Goal: Task Accomplishment & Management: Manage account settings

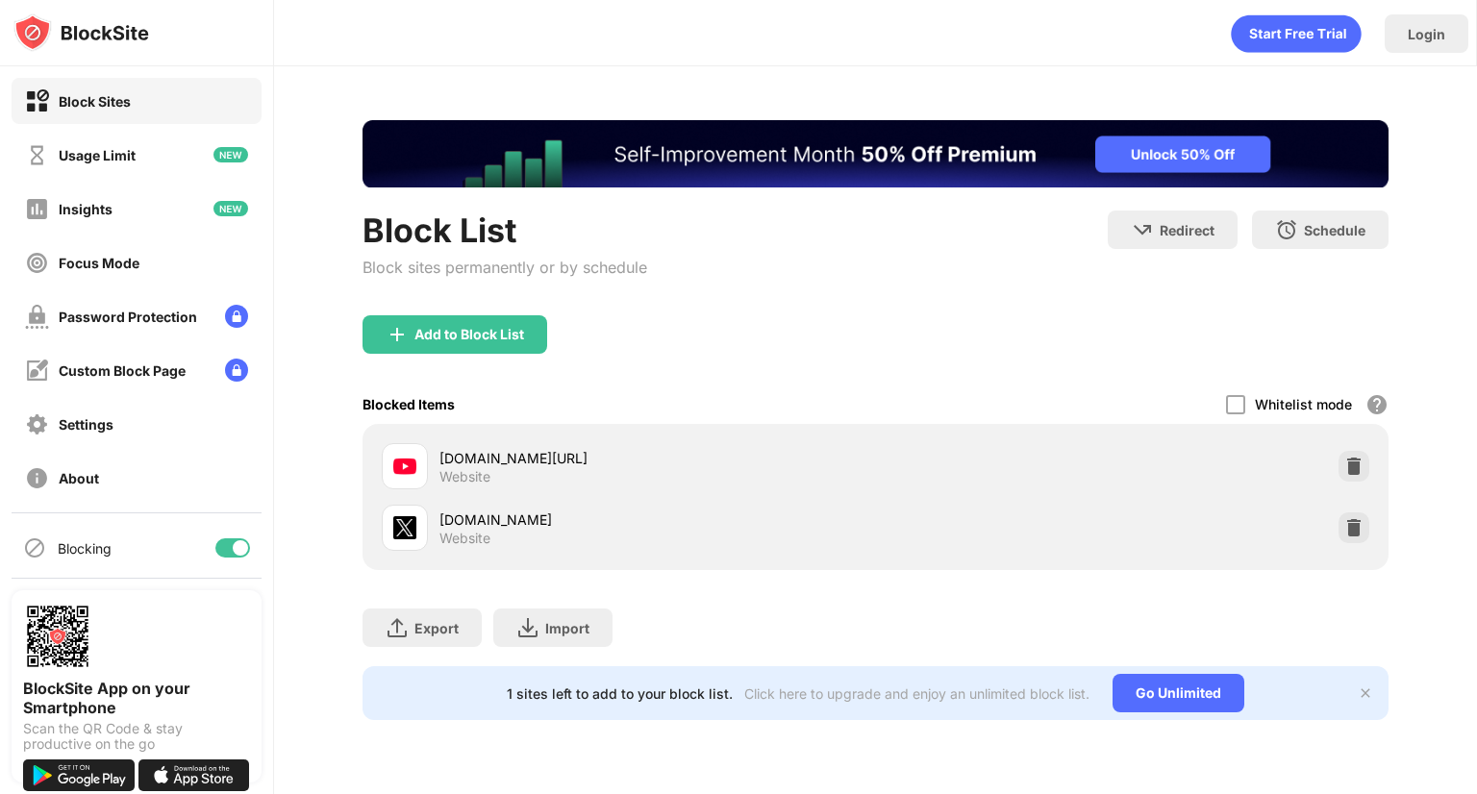
drag, startPoint x: 1073, startPoint y: 336, endPoint x: 1109, endPoint y: 347, distance: 38.3
click at [1074, 336] on div "Add to Block List" at bounding box center [875, 349] width 1026 height 69
click at [1232, 397] on div at bounding box center [1235, 404] width 19 height 19
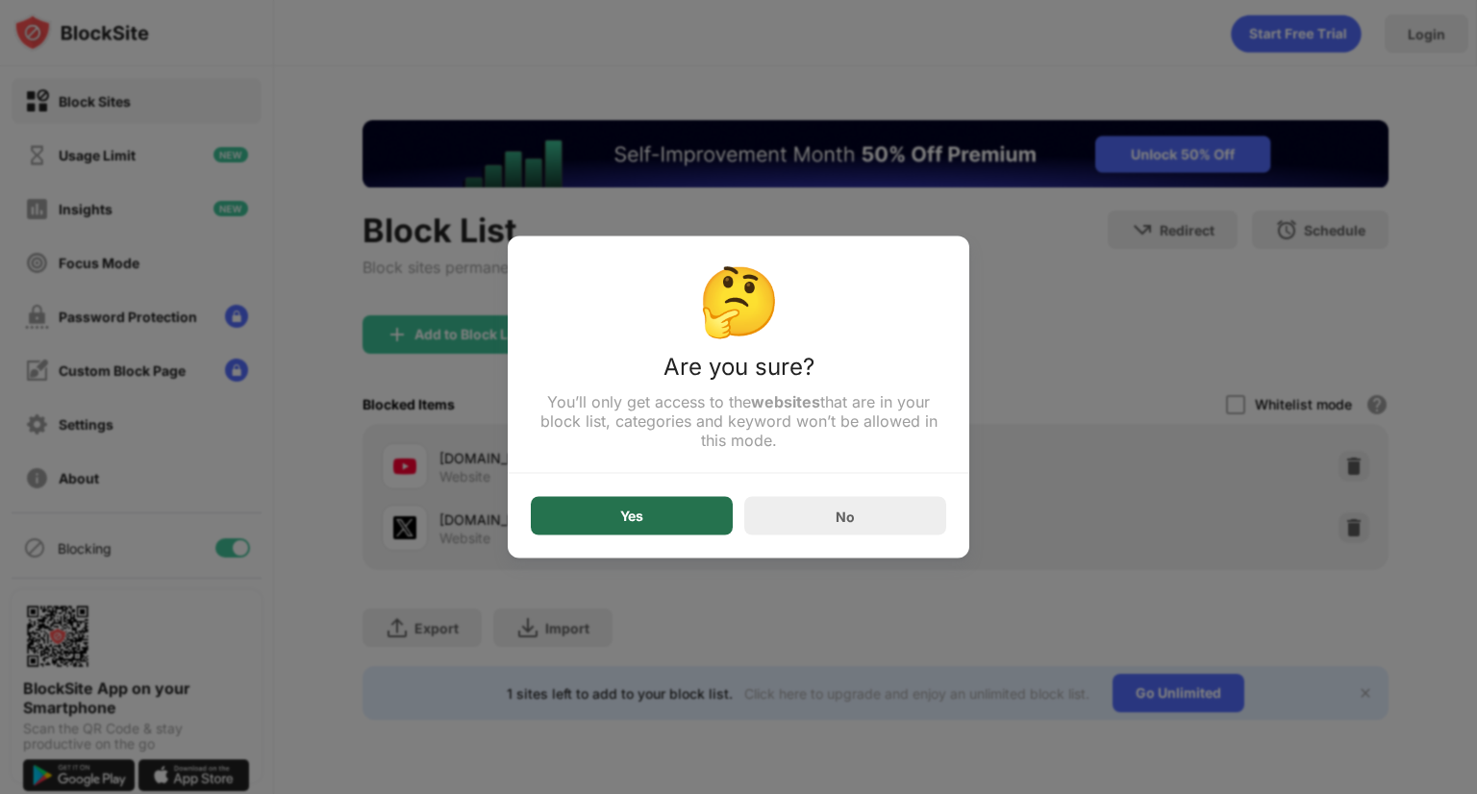
click at [680, 515] on div "Yes" at bounding box center [632, 516] width 202 height 38
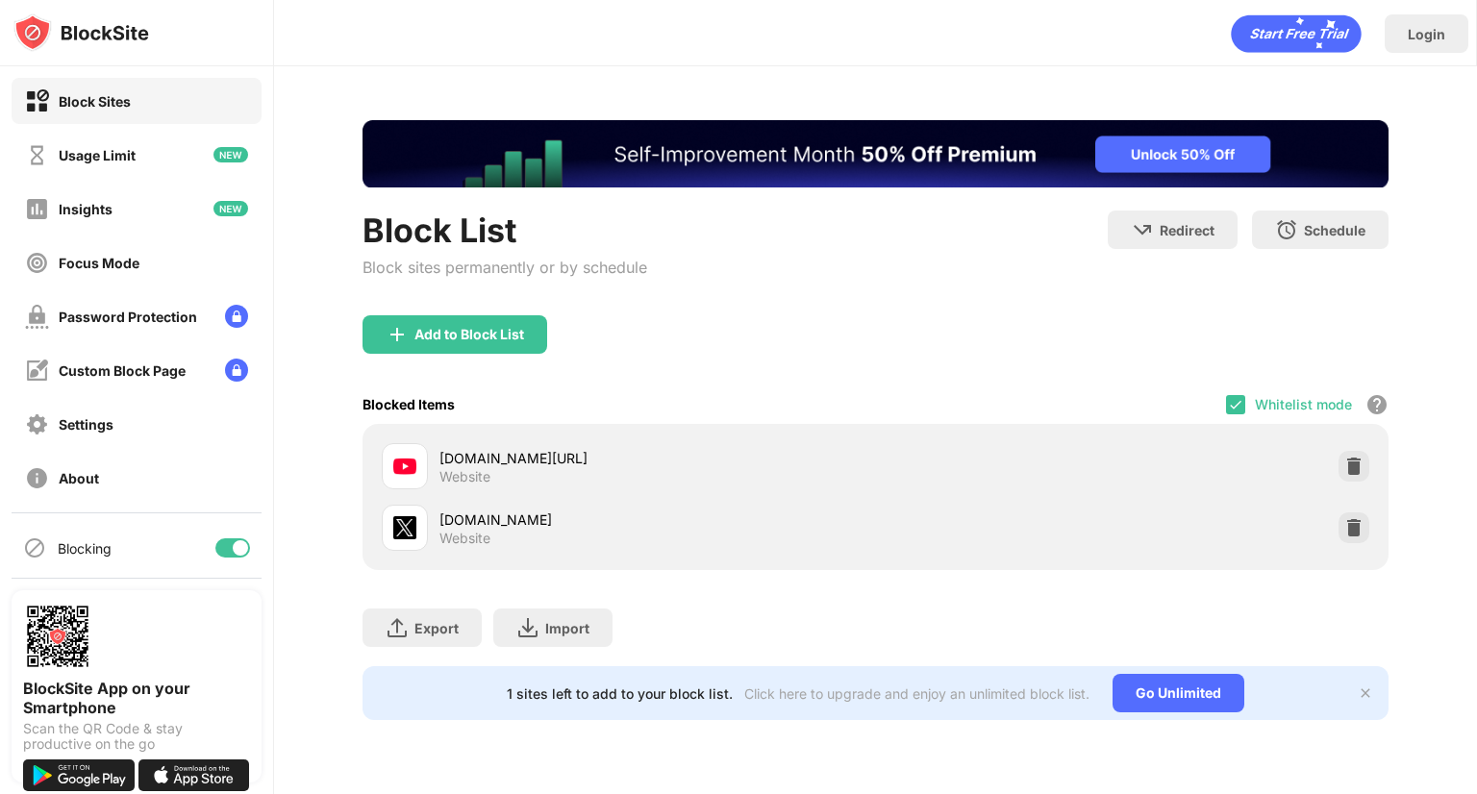
click at [1246, 396] on div "Whitelist mode Block all websites except for those in your whitelist. Whitelist…" at bounding box center [1307, 404] width 162 height 39
click at [1231, 402] on img at bounding box center [1235, 404] width 15 height 15
